Goal: Information Seeking & Learning: Learn about a topic

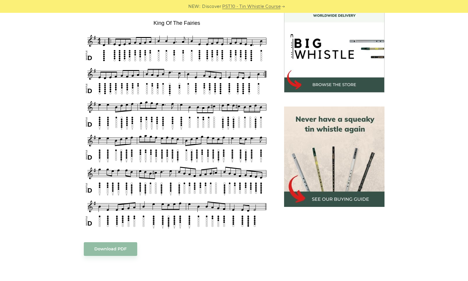
scroll to position [234, 0]
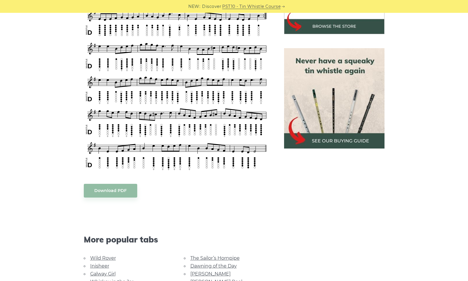
click at [118, 193] on body "NEW: Discover PST10 - Tin Whistle Course Lessons Fingering Charts Tabs & Notes …" at bounding box center [234, 249] width 468 height 966
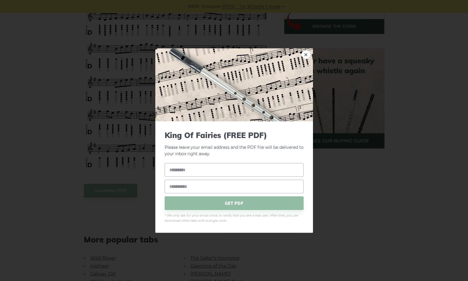
click at [411, 50] on div "× King Of Fairies (FREE PDF) Please leave your email address and the PDF file w…" at bounding box center [234, 140] width 468 height 281
click at [302, 57] on link "×" at bounding box center [306, 54] width 9 height 9
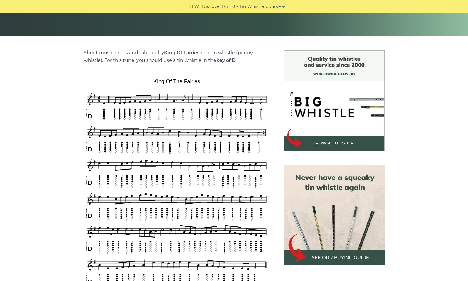
scroll to position [175, 0]
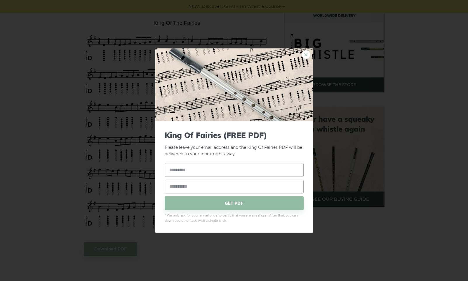
drag, startPoint x: 178, startPoint y: 93, endPoint x: 308, endPoint y: 55, distance: 135.9
click at [308, 55] on link "×" at bounding box center [306, 54] width 9 height 9
drag, startPoint x: 241, startPoint y: 70, endPoint x: 421, endPoint y: 124, distance: 188.1
click at [425, 125] on div "× King Of Fairies (FREE PDF) Please leave your email address and the King Of Fa…" at bounding box center [234, 140] width 468 height 281
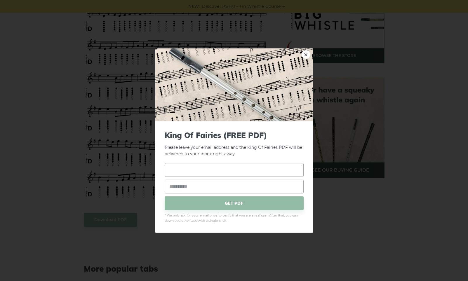
click at [235, 171] on input "text" at bounding box center [234, 170] width 139 height 14
type input "*******"
click at [238, 190] on input "email" at bounding box center [234, 187] width 139 height 14
type input "**********"
click at [243, 206] on span "GET PDF" at bounding box center [234, 204] width 139 height 14
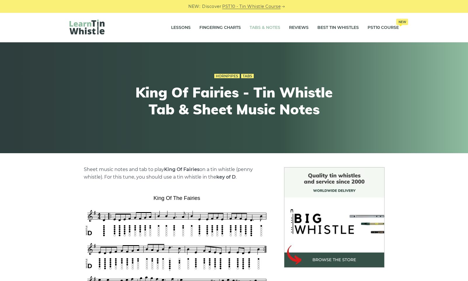
click at [271, 28] on link "Tabs & Notes" at bounding box center [265, 27] width 31 height 15
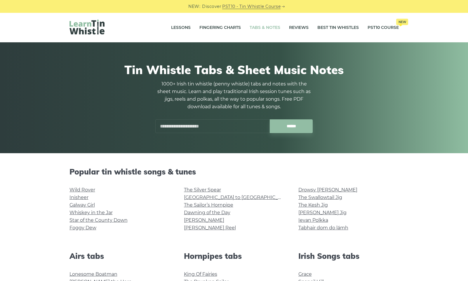
click at [214, 128] on input "text" at bounding box center [212, 127] width 115 height 14
click at [270, 120] on input "******" at bounding box center [291, 127] width 43 height 14
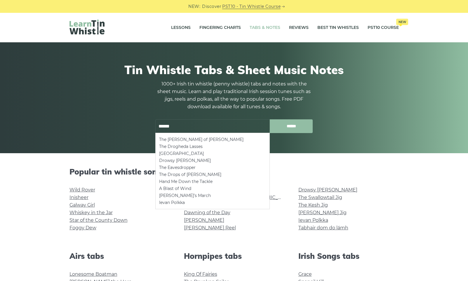
click at [302, 127] on input "******" at bounding box center [291, 127] width 43 height 14
click at [292, 126] on input "******" at bounding box center [291, 127] width 43 height 14
click at [179, 195] on li "[PERSON_NAME]’s March" at bounding box center [212, 196] width 107 height 7
type input "**********"
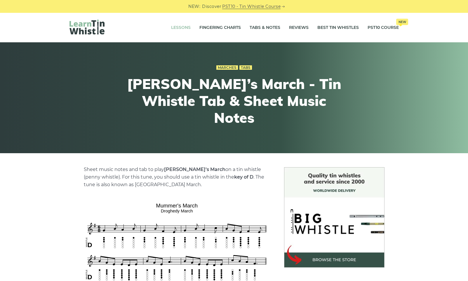
click at [174, 29] on link "Lessons" at bounding box center [181, 27] width 20 height 15
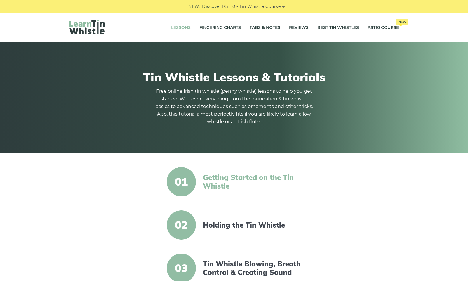
click at [239, 179] on link "Getting Started on the Tin Whistle" at bounding box center [253, 182] width 101 height 17
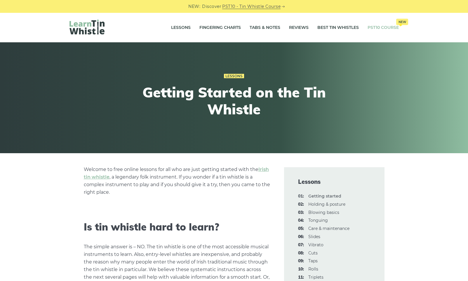
click at [384, 27] on link "PST10 Course New" at bounding box center [383, 27] width 31 height 15
click at [179, 29] on link "Lessons" at bounding box center [181, 27] width 20 height 15
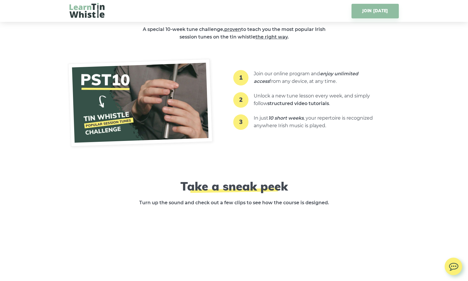
scroll to position [847, 0]
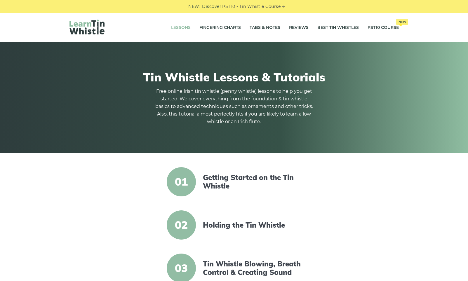
scroll to position [146, 0]
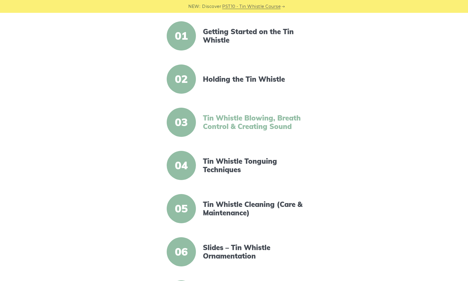
click at [264, 122] on link "Tin Whistle Blowing, Breath Control & Creating Sound" at bounding box center [253, 122] width 101 height 17
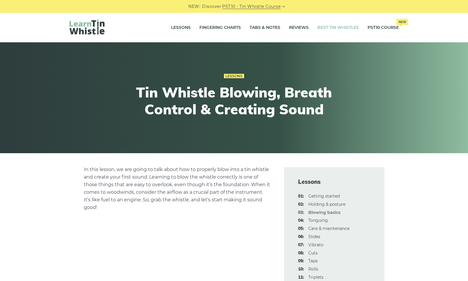
click at [335, 27] on link "Best Tin Whistles" at bounding box center [338, 27] width 41 height 15
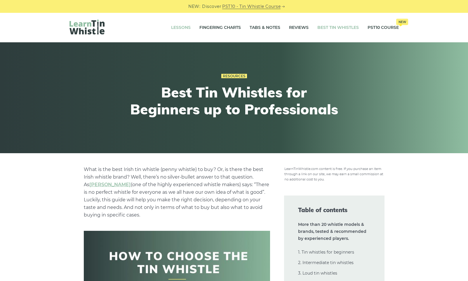
click at [179, 25] on link "Lessons" at bounding box center [181, 27] width 20 height 15
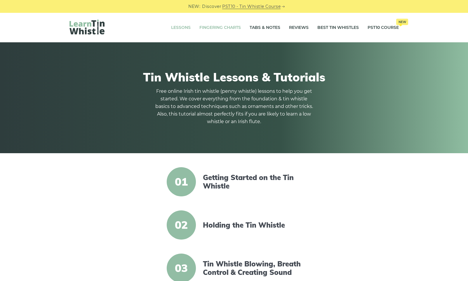
click at [220, 27] on link "Fingering Charts" at bounding box center [220, 27] width 41 height 15
click at [233, 27] on link "Fingering Charts" at bounding box center [220, 27] width 41 height 15
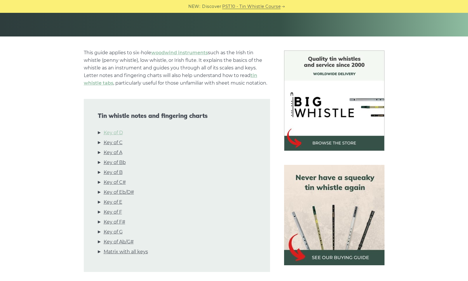
click at [117, 132] on link "Key of D" at bounding box center [113, 133] width 19 height 8
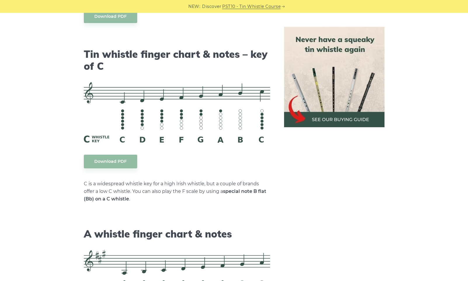
scroll to position [1524, 0]
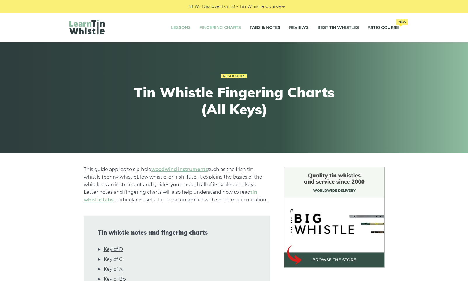
click at [182, 28] on link "Lessons" at bounding box center [181, 27] width 20 height 15
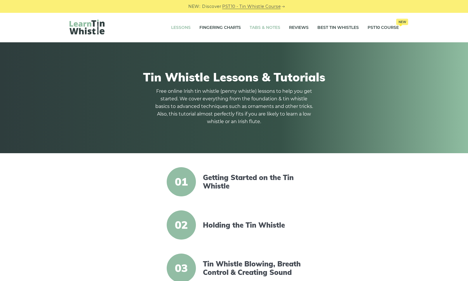
click at [262, 25] on link "Tabs & Notes" at bounding box center [265, 27] width 31 height 15
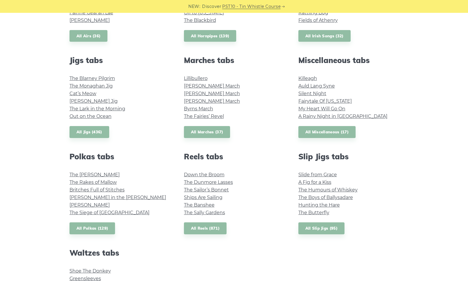
scroll to position [321, 0]
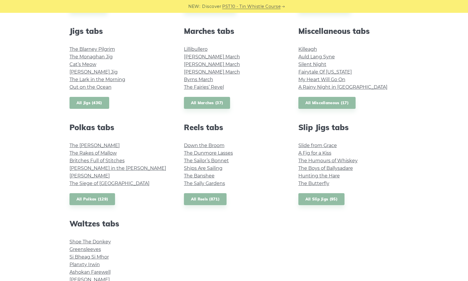
click at [91, 102] on link "All Jigs (436)" at bounding box center [90, 103] width 40 height 12
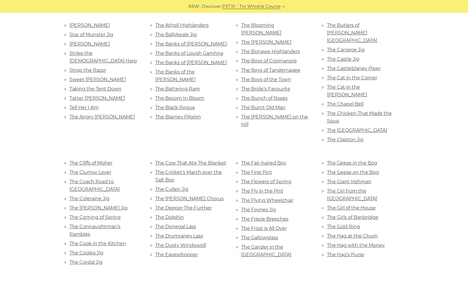
scroll to position [789, 0]
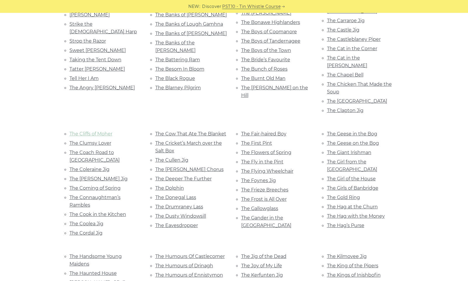
click at [104, 131] on link "The Cliffs of Moher" at bounding box center [91, 134] width 43 height 6
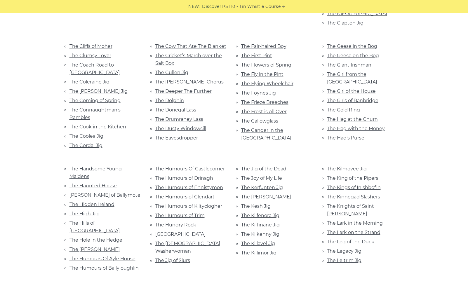
scroll to position [906, 0]
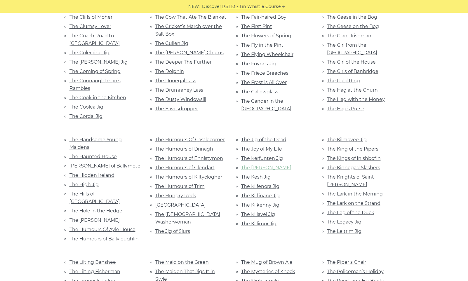
click at [266, 165] on link "The [PERSON_NAME]" at bounding box center [266, 168] width 50 height 6
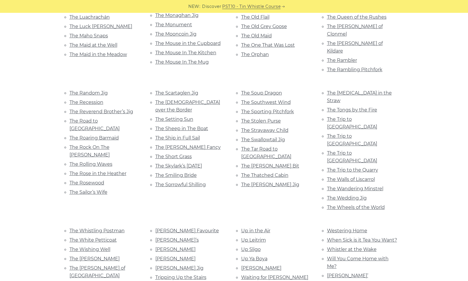
scroll to position [993, 0]
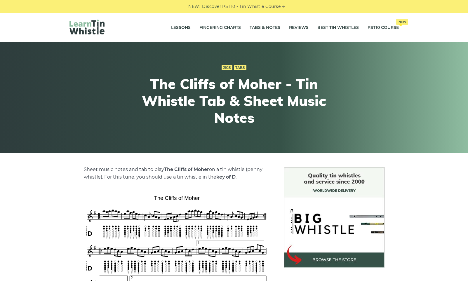
scroll to position [146, 0]
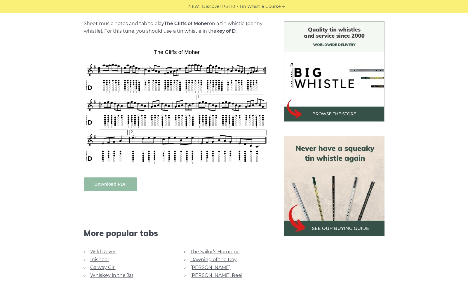
click at [117, 186] on link "Download PDF" at bounding box center [110, 185] width 53 height 14
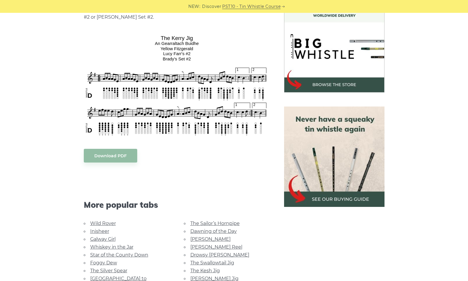
scroll to position [205, 0]
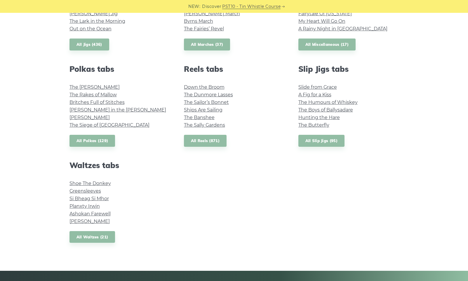
scroll to position [409, 0]
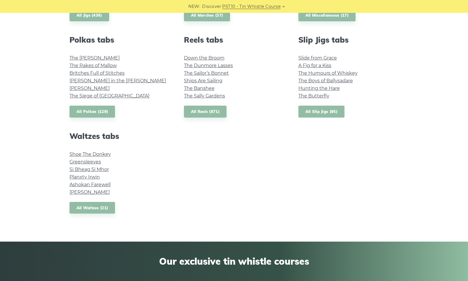
click at [320, 110] on link "All Slip Jigs (95)" at bounding box center [322, 112] width 46 height 12
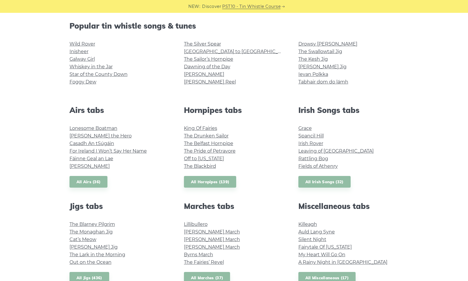
scroll to position [117, 0]
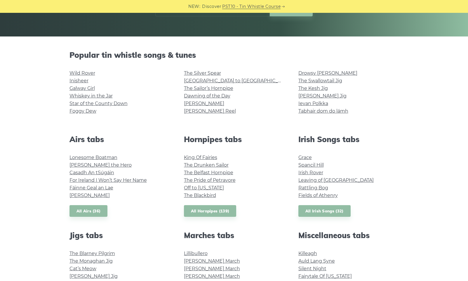
drag, startPoint x: 312, startPoint y: 97, endPoint x: 349, endPoint y: 87, distance: 38.4
click at [369, 82] on li "The Swallowtail Jig" at bounding box center [349, 81] width 101 height 8
click at [313, 95] on link "[PERSON_NAME] Jig" at bounding box center [323, 96] width 48 height 6
click at [309, 87] on link "The Kesh Jig" at bounding box center [314, 89] width 30 height 6
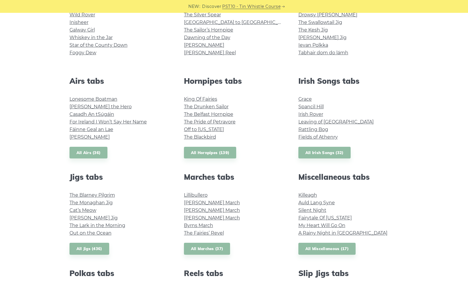
scroll to position [205, 0]
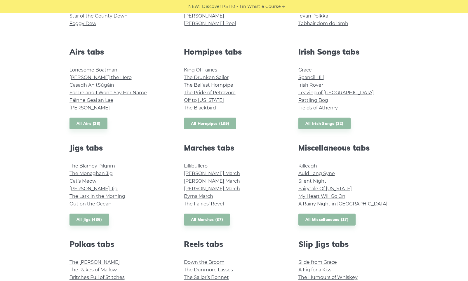
click at [219, 126] on link "All Hornpipes (139)" at bounding box center [210, 124] width 53 height 12
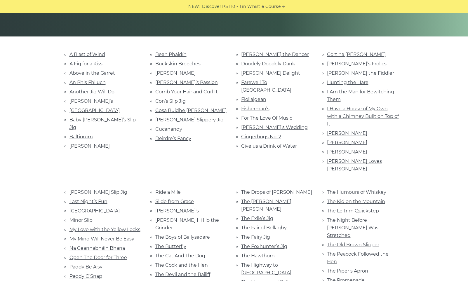
scroll to position [88, 0]
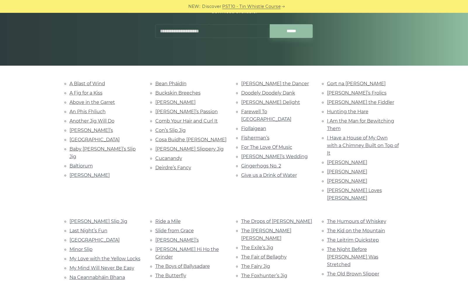
click at [219, 34] on input "text" at bounding box center [212, 31] width 115 height 14
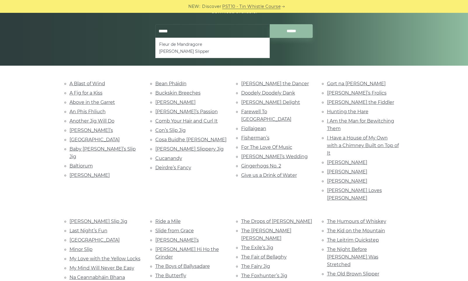
type input "*****"
click at [270, 24] on input "******" at bounding box center [291, 31] width 43 height 14
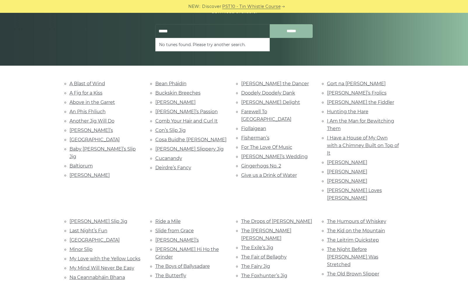
click at [291, 27] on input "******" at bounding box center [291, 31] width 43 height 14
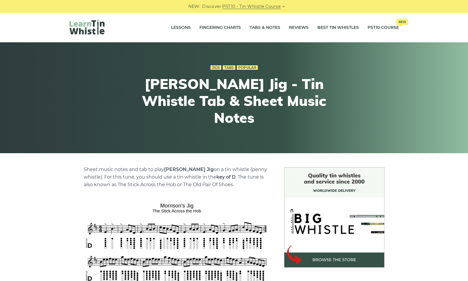
scroll to position [175, 0]
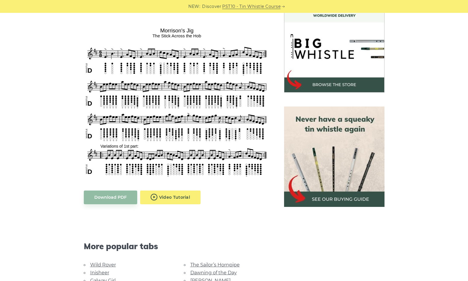
click at [165, 198] on body "NEW: Discover PST10 - Tin Whistle Course Lessons Fingering Charts Tabs & Notes …" at bounding box center [234, 282] width 468 height 914
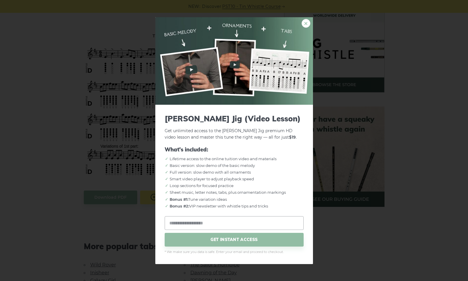
click at [306, 23] on link "×" at bounding box center [306, 23] width 9 height 9
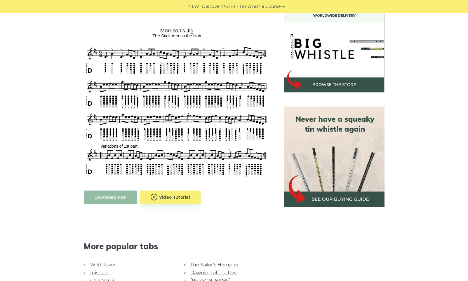
click at [120, 200] on link "Download PDF" at bounding box center [110, 198] width 53 height 14
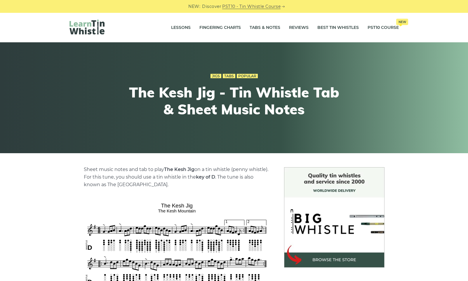
scroll to position [117, 0]
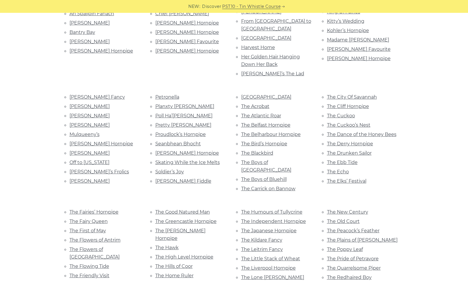
scroll to position [58, 0]
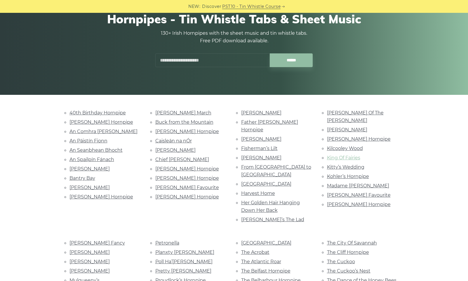
click at [339, 155] on link "King Of Fairies" at bounding box center [343, 158] width 33 height 6
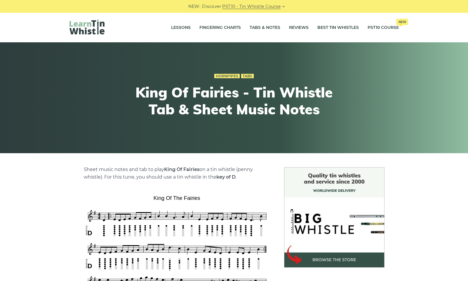
scroll to position [175, 0]
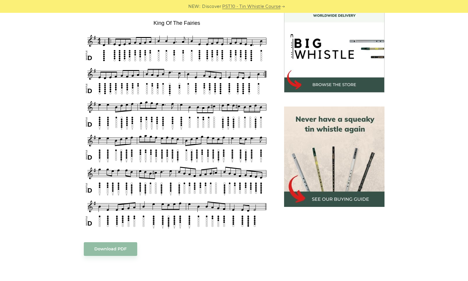
click at [211, 156] on img at bounding box center [177, 124] width 186 height 213
click at [123, 248] on link "Download PDF" at bounding box center [110, 250] width 53 height 14
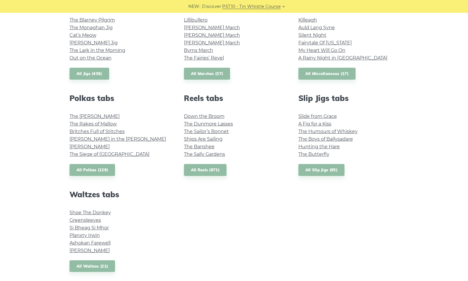
scroll to position [380, 0]
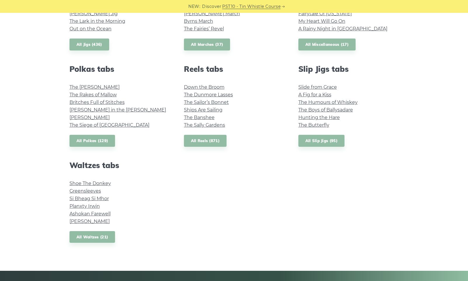
drag, startPoint x: 89, startPoint y: 141, endPoint x: 74, endPoint y: 147, distance: 16.0
click at [74, 147] on div "Popular tin whistle songs & tunes Wild Rover Inisheer Galway Girl Whiskey in th…" at bounding box center [235, 23] width 344 height 470
click at [77, 143] on link "All Polkas (129)" at bounding box center [93, 141] width 46 height 12
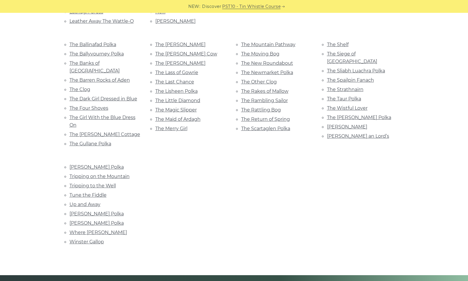
scroll to position [205, 0]
